Goal: Find specific fact

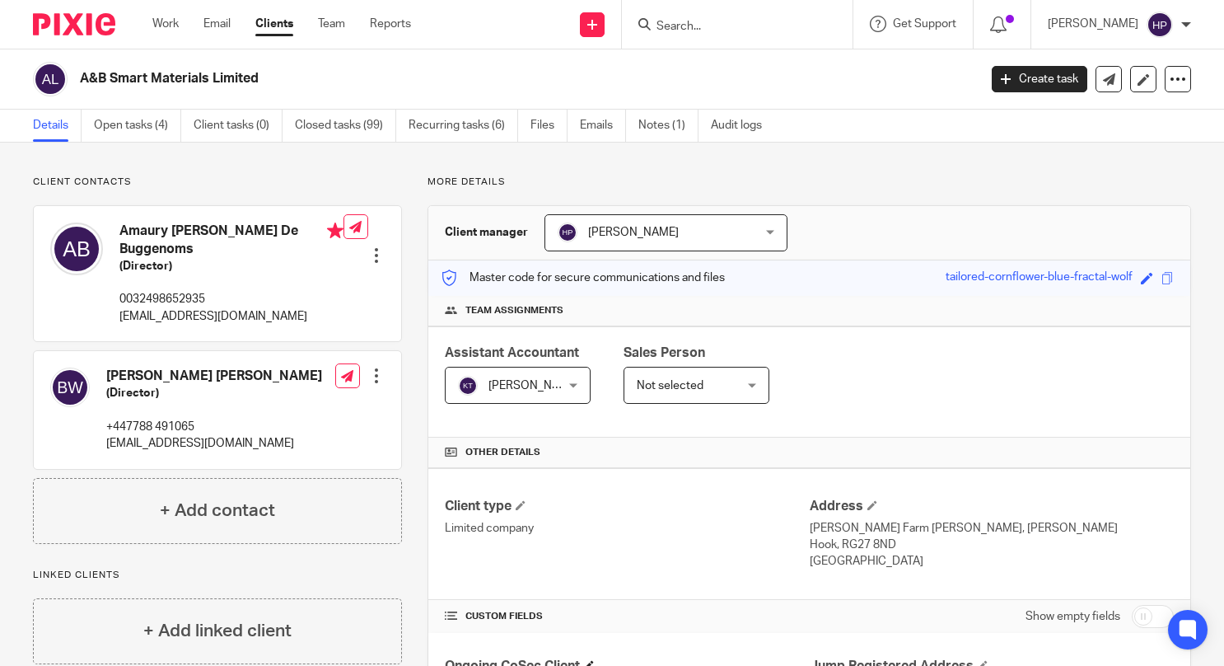
scroll to position [555, 0]
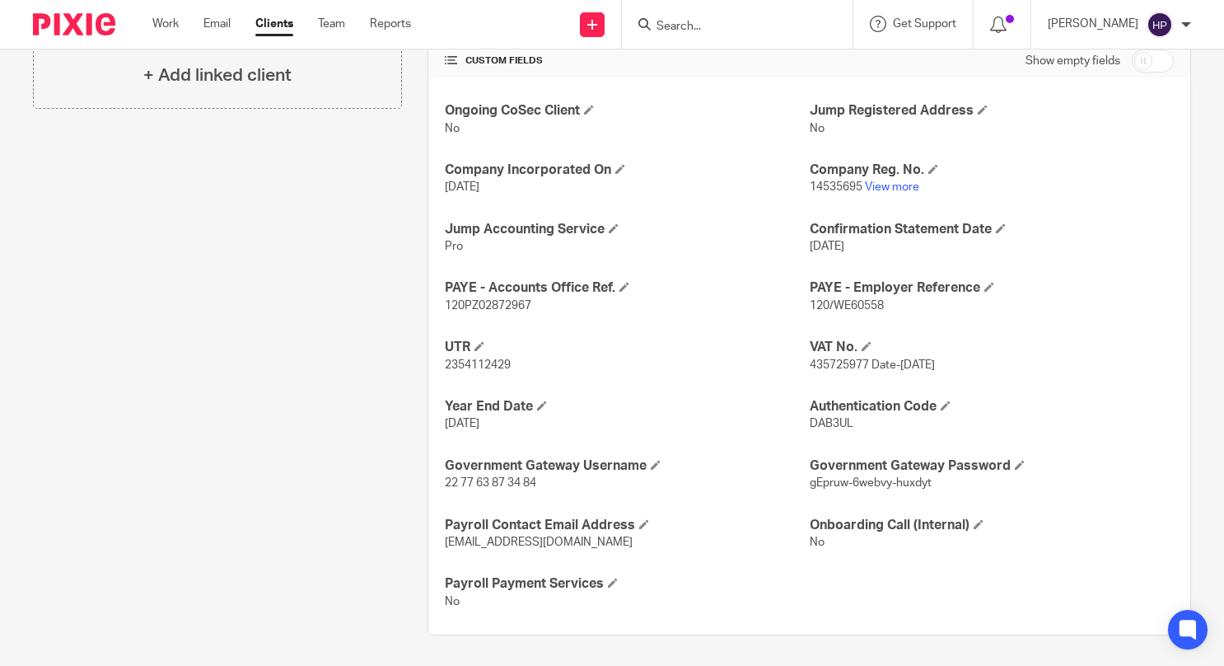
click at [740, 26] on input "Search" at bounding box center [729, 27] width 148 height 15
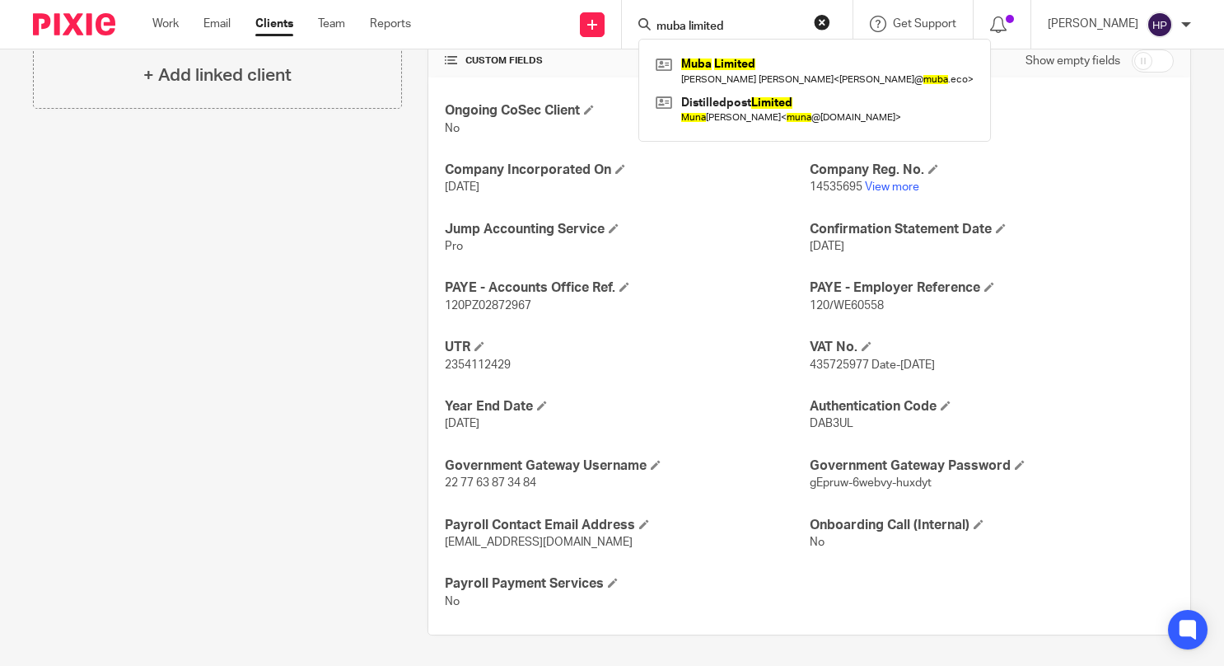
type input "muba limited"
click button "submit" at bounding box center [0, 0] width 0 height 0
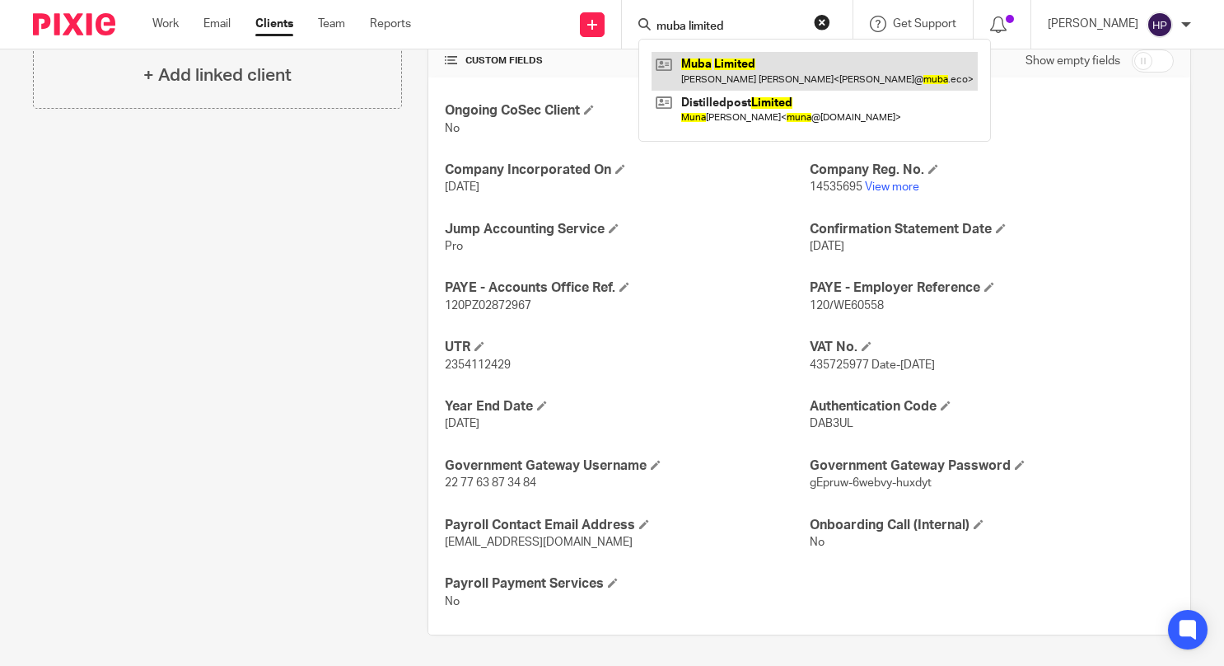
click at [755, 70] on link at bounding box center [815, 71] width 326 height 38
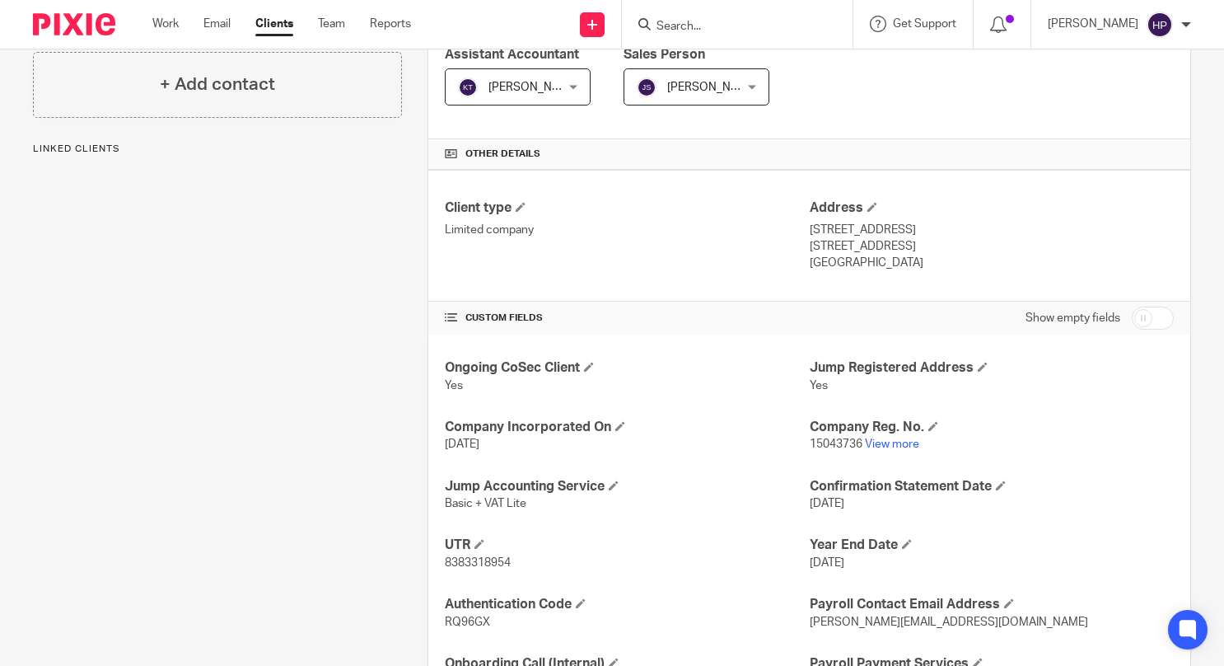
scroll to position [377, 0]
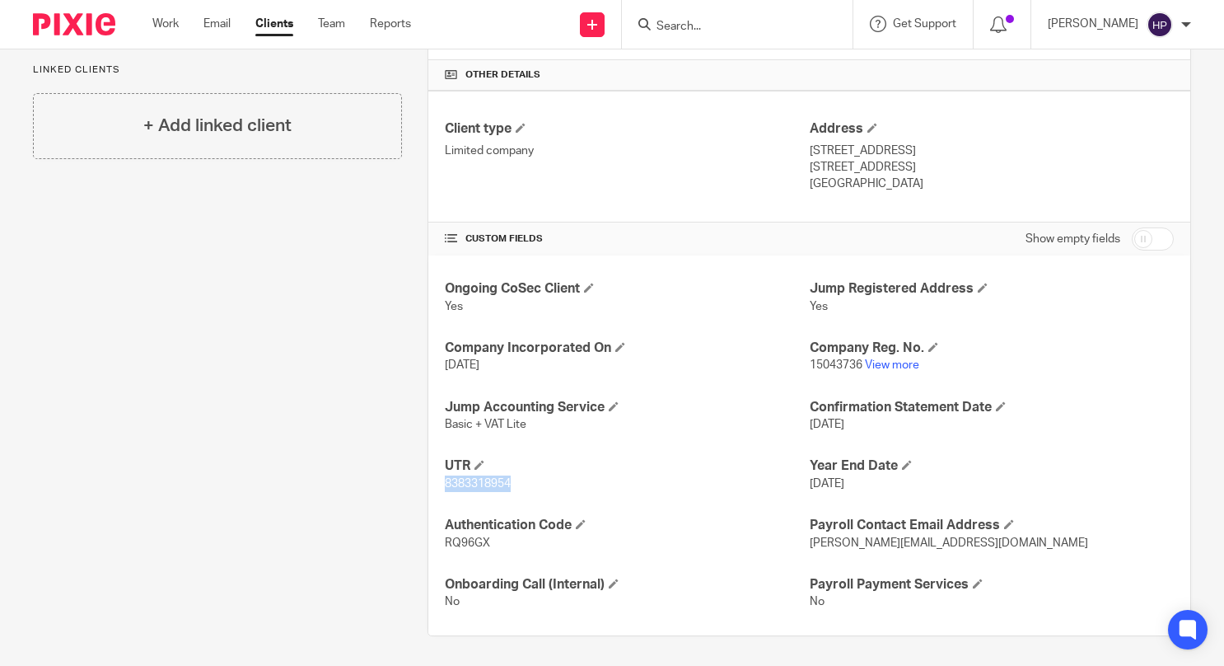
drag, startPoint x: 512, startPoint y: 482, endPoint x: 434, endPoint y: 481, distance: 77.4
click at [434, 481] on div "Ongoing CoSec Client Yes Jump Registered Address Yes Company Incorporated On [D…" at bounding box center [809, 445] width 762 height 380
copy span "8383318954"
click at [763, 29] on input "Search" at bounding box center [729, 27] width 148 height 15
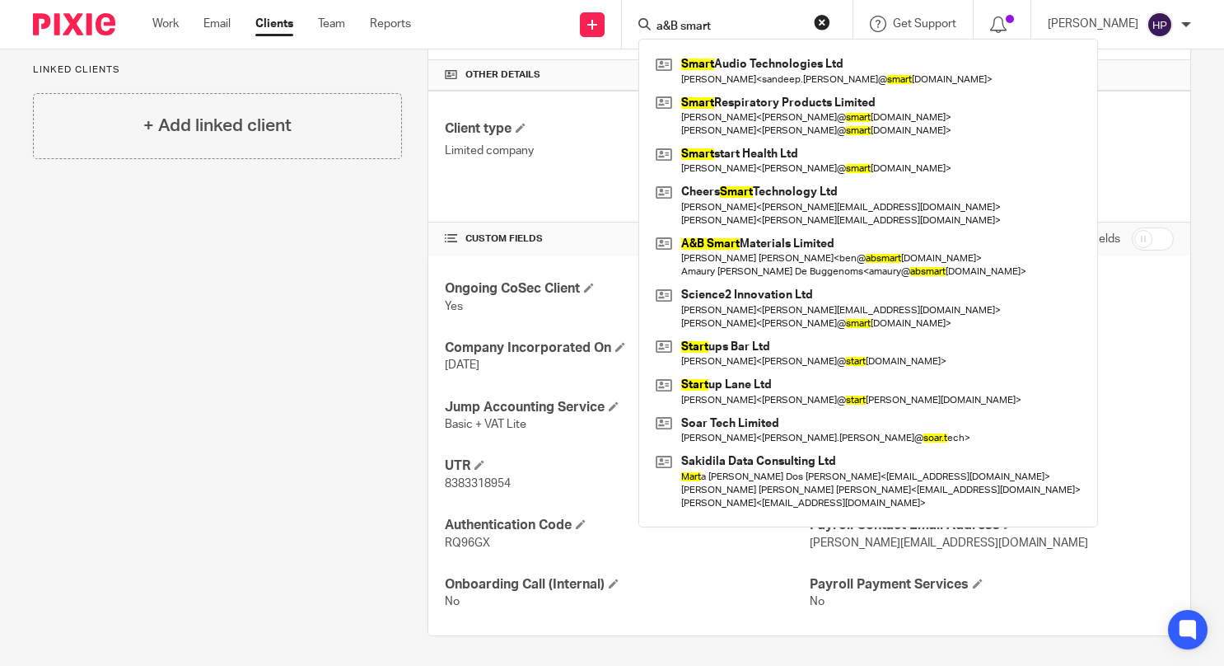
type input "a&B smart"
click button "submit" at bounding box center [0, 0] width 0 height 0
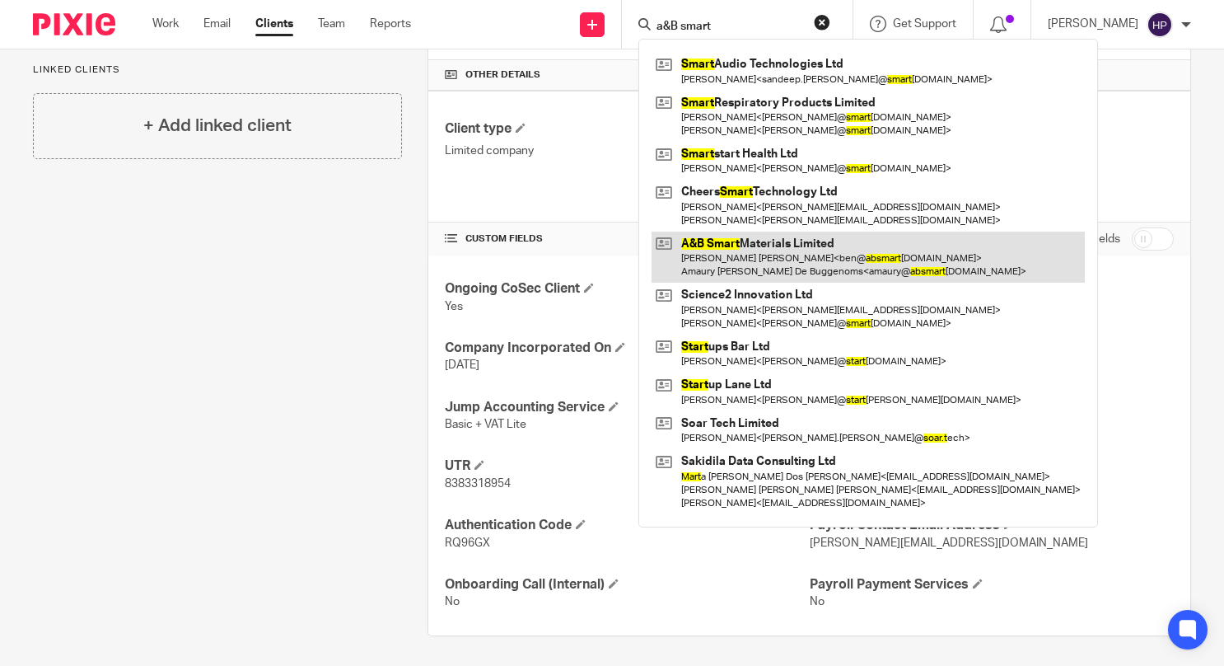
click at [779, 242] on link at bounding box center [868, 256] width 433 height 51
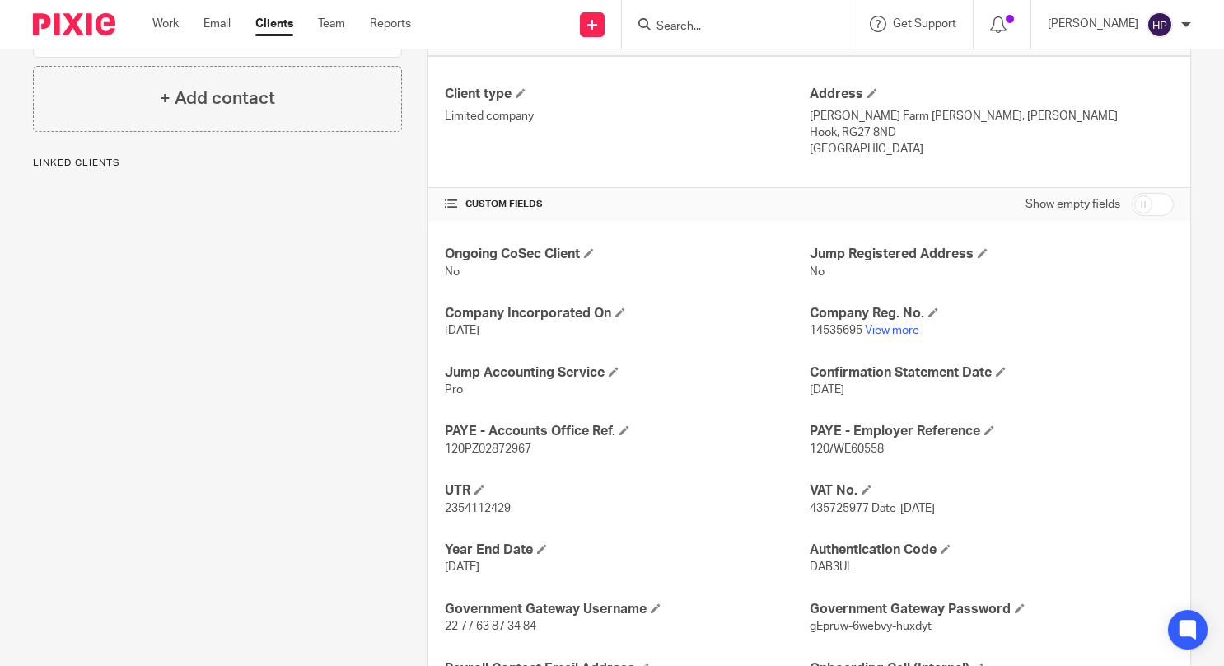
scroll to position [555, 0]
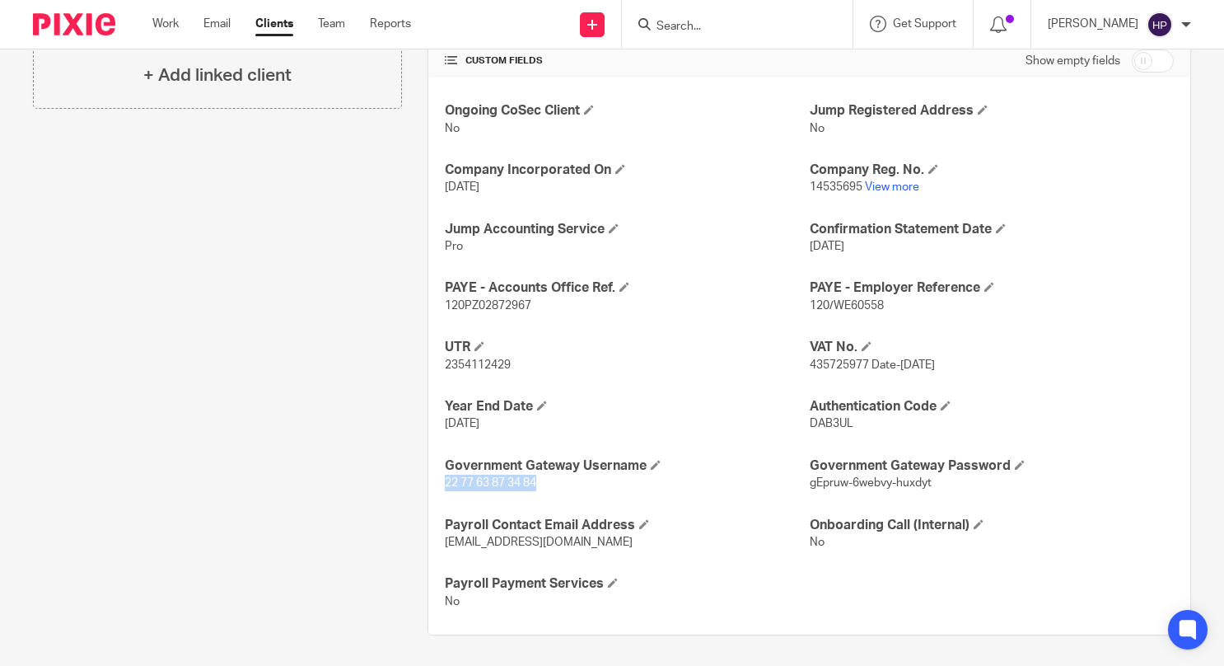
drag, startPoint x: 532, startPoint y: 476, endPoint x: 430, endPoint y: 478, distance: 102.2
click at [430, 478] on div "Ongoing CoSec Client No Jump Registered Address No Company Incorporated On 12 D…" at bounding box center [809, 355] width 762 height 557
copy span "22 77 63 87 34 84"
click at [924, 489] on div "Ongoing CoSec Client No Jump Registered Address No Company Incorporated On 12 D…" at bounding box center [809, 355] width 762 height 557
drag, startPoint x: 924, startPoint y: 482, endPoint x: 801, endPoint y: 488, distance: 123.7
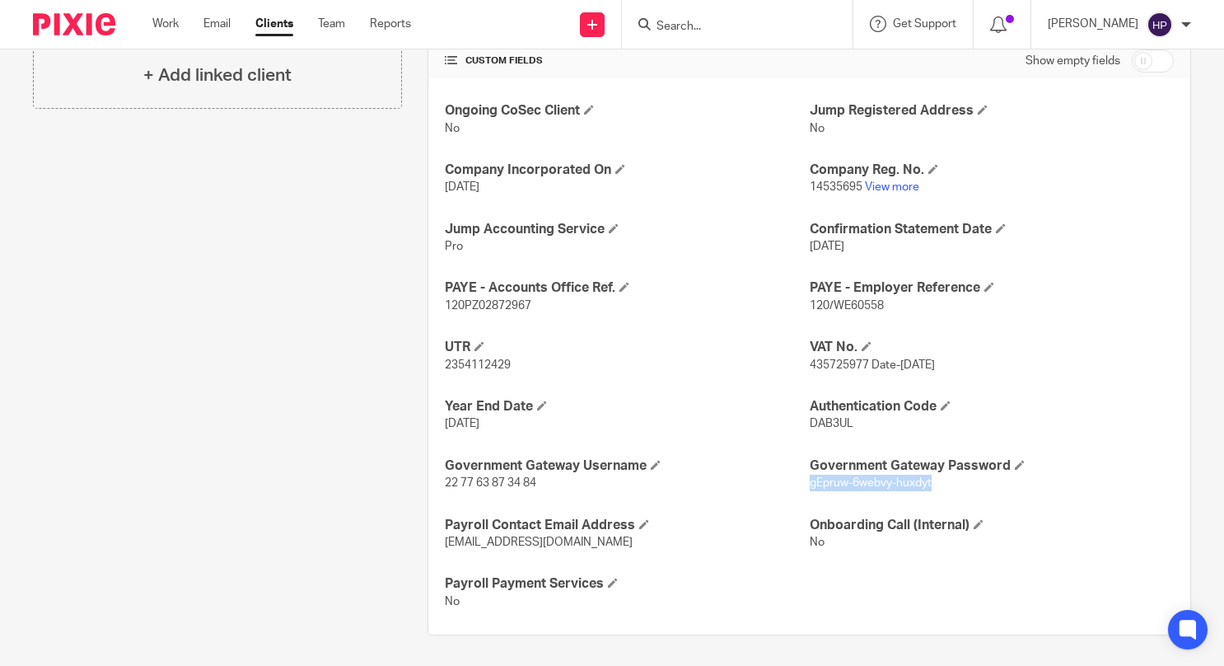
click at [801, 489] on div "Ongoing CoSec Client No Jump Registered Address No Company Incorporated On 12 D…" at bounding box center [809, 355] width 762 height 557
copy span "gEpruw-6webvy-huxdyt"
